Goal: Information Seeking & Learning: Learn about a topic

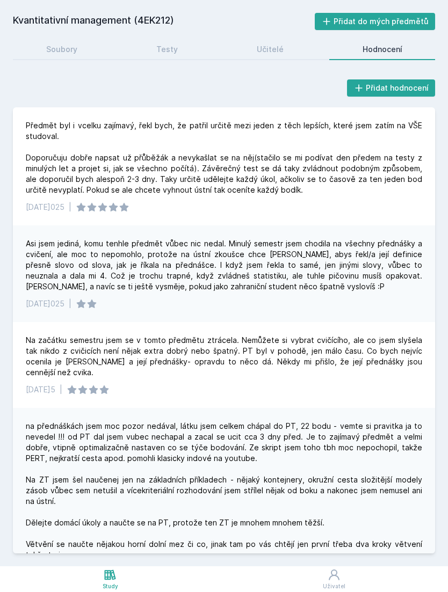
click at [78, 50] on link "Soubory" at bounding box center [61, 49] width 97 height 21
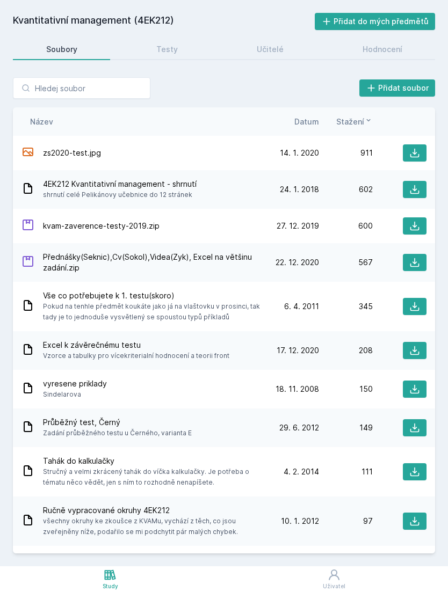
click at [401, 57] on link "Hodnocení" at bounding box center [382, 49] width 106 height 21
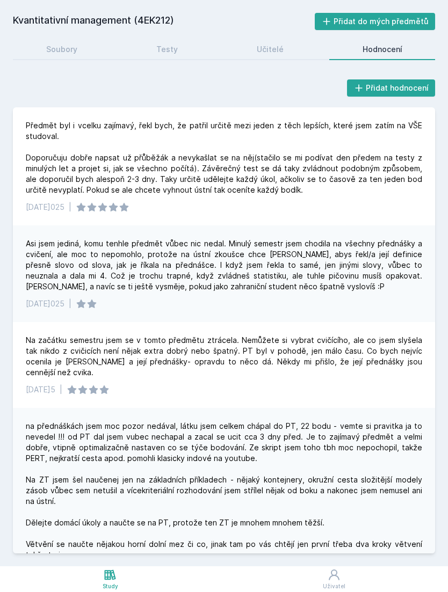
click at [300, 46] on link "Učitelé" at bounding box center [269, 49] width 93 height 21
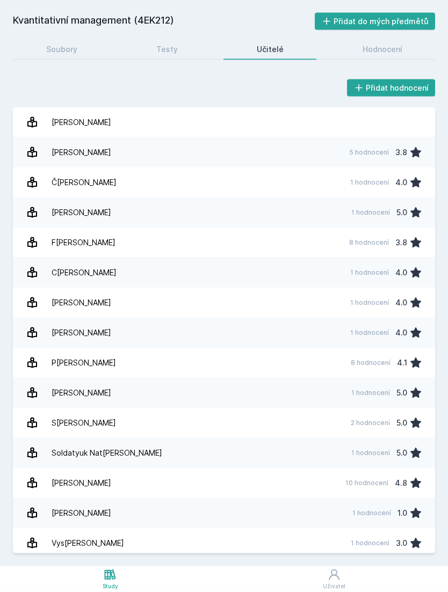
scroll to position [35, 0]
click at [388, 44] on div "Hodnocení" at bounding box center [382, 49] width 40 height 11
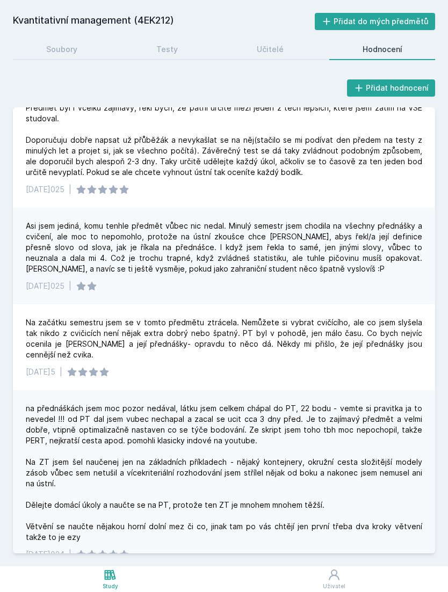
scroll to position [18, 0]
click at [349, 121] on div "Předmět byl i vcelku zajímavý, řekl bych, že patřil určitě mezi jeden z těch le…" at bounding box center [224, 140] width 396 height 75
click at [345, 130] on div "Předmět byl i vcelku zajímavý, řekl bych, že patřil určitě mezi jeden z těch le…" at bounding box center [224, 140] width 396 height 75
click at [336, 114] on div "Předmět byl i vcelku zajímavý, řekl bych, že patřil určitě mezi jeden z těch le…" at bounding box center [224, 140] width 396 height 75
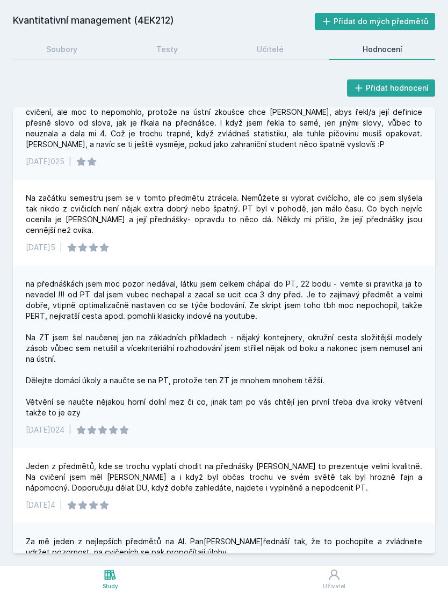
scroll to position [149, 0]
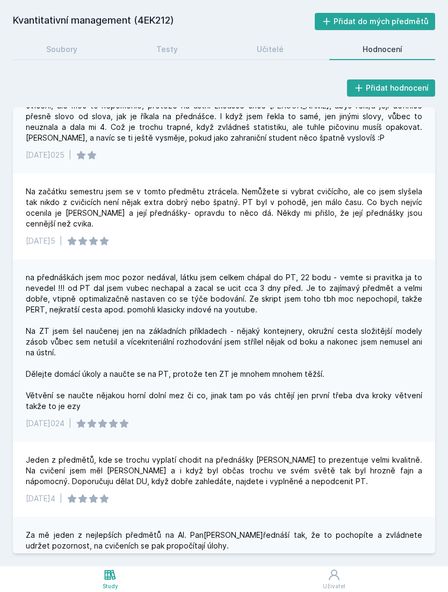
click at [174, 44] on div "Testy" at bounding box center [166, 49] width 21 height 11
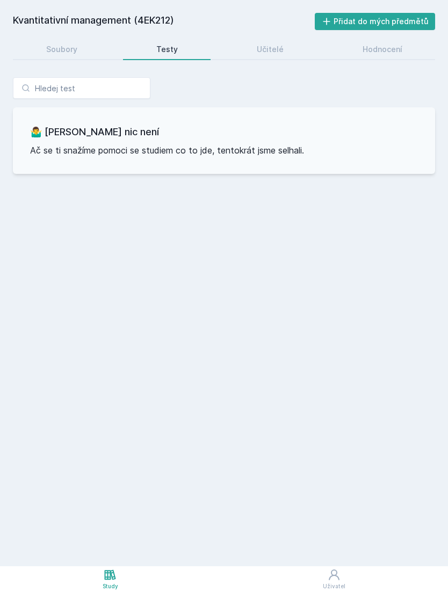
click at [87, 39] on link "Soubory" at bounding box center [61, 49] width 97 height 21
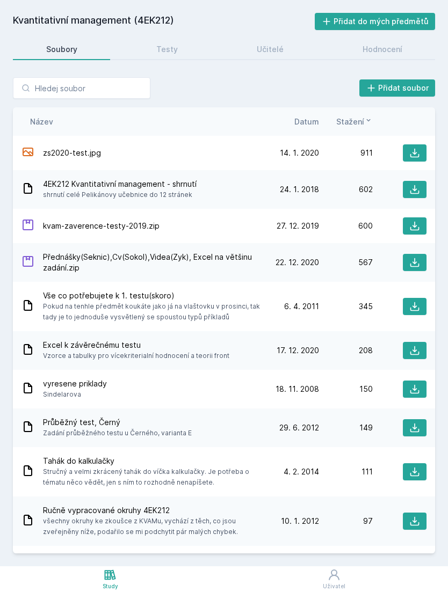
click at [282, 44] on div "Učitelé" at bounding box center [270, 49] width 27 height 11
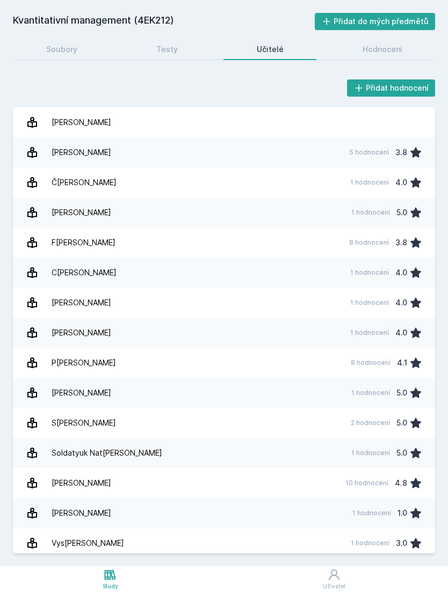
click at [389, 44] on div "Hodnocení" at bounding box center [382, 49] width 40 height 11
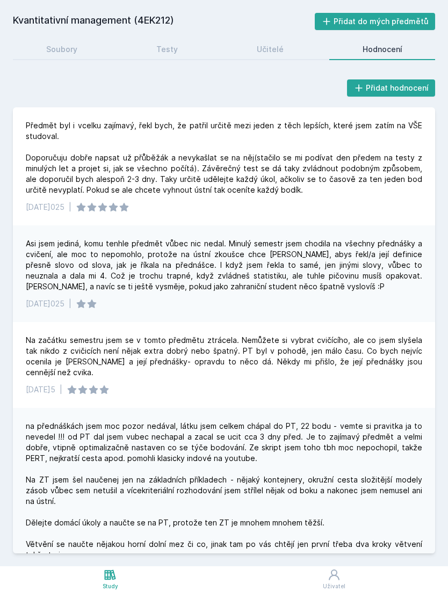
click at [286, 39] on link "Učitelé" at bounding box center [269, 49] width 93 height 21
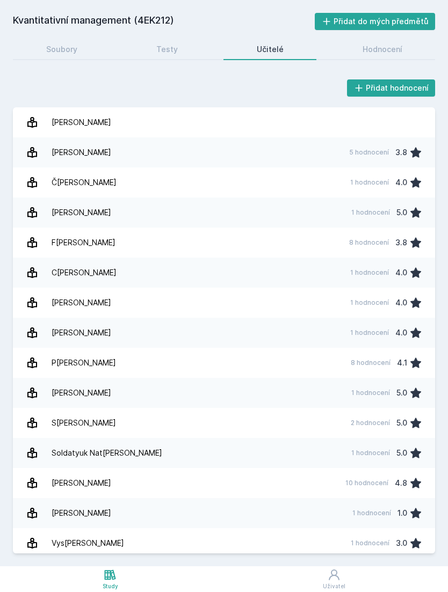
click at [340, 468] on link "Ši[PERSON_NAME] 10 hodnocení 4.8" at bounding box center [224, 483] width 422 height 30
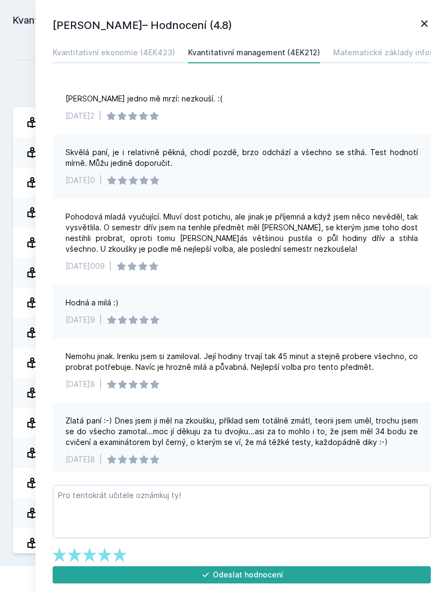
click at [423, 24] on icon at bounding box center [424, 23] width 13 height 13
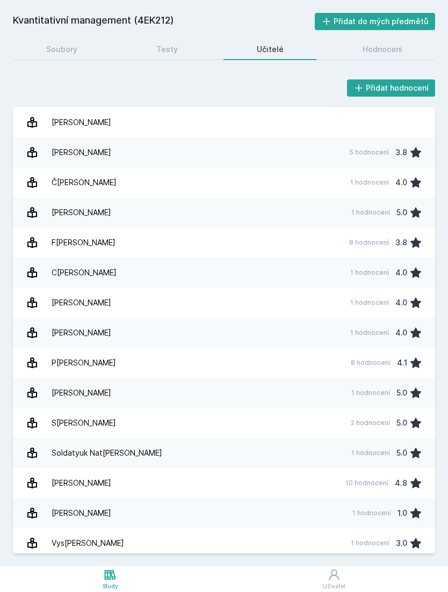
click at [389, 142] on div "5 hodnocení 3.8" at bounding box center [382, 152] width 79 height 21
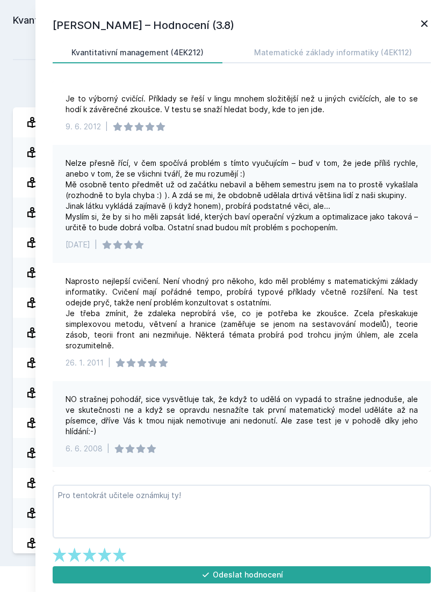
click at [429, 21] on icon at bounding box center [424, 23] width 13 height 13
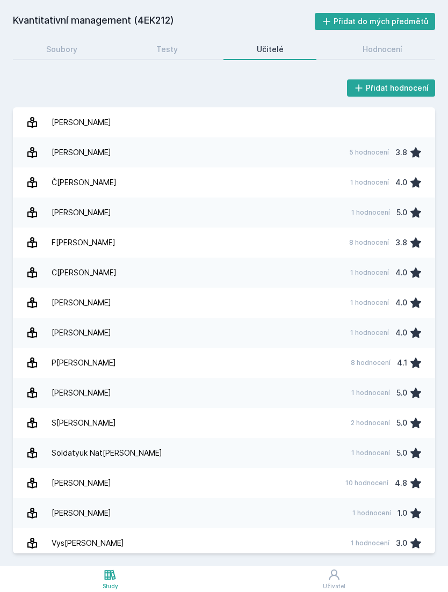
click at [401, 232] on div "3.8" at bounding box center [401, 242] width 12 height 21
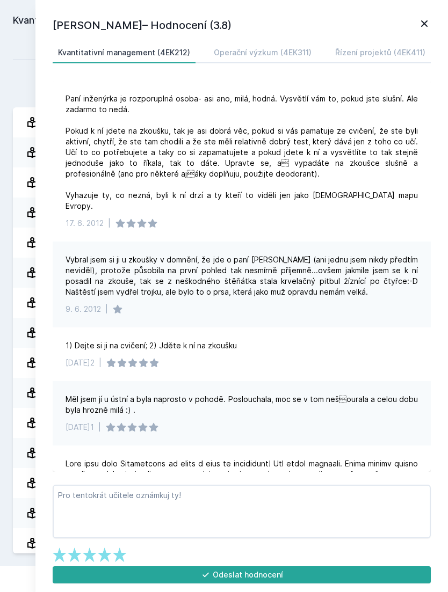
click at [437, 13] on div "[PERSON_NAME]– Hodnocení (3.8) Kvantitativní management (4EK212) Operační výzku…" at bounding box center [241, 296] width 412 height 592
click at [420, 27] on icon at bounding box center [424, 23] width 13 height 13
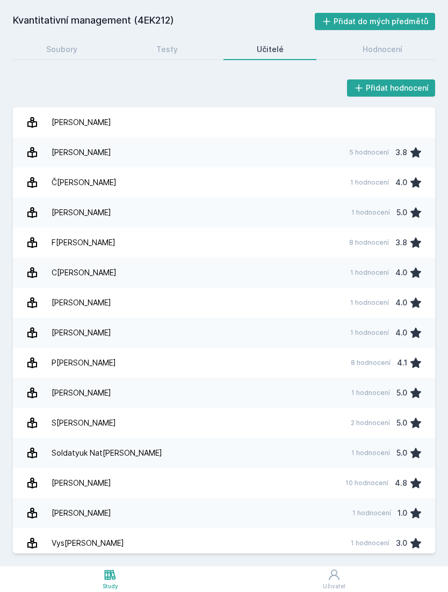
click at [377, 348] on link "Pel[PERSON_NAME][DATE] 8 hodnocení 4.1" at bounding box center [224, 363] width 422 height 30
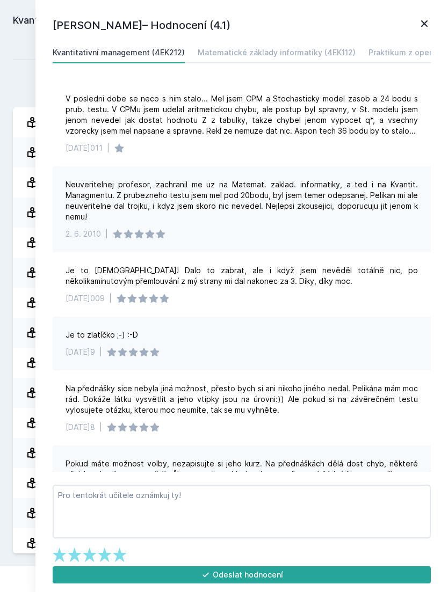
click at [418, 31] on link at bounding box center [424, 25] width 13 height 16
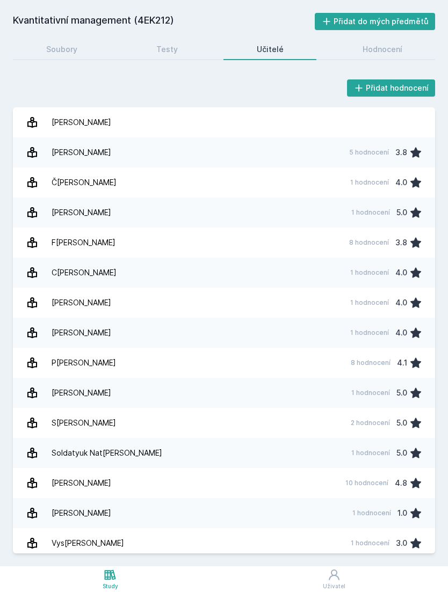
click at [63, 41] on link "Soubory" at bounding box center [61, 49] width 97 height 21
